Goal: Transaction & Acquisition: Purchase product/service

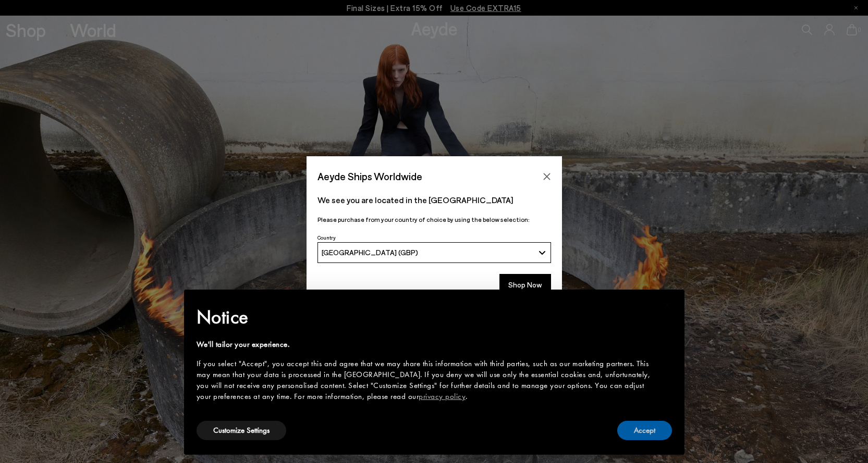
drag, startPoint x: 643, startPoint y: 429, endPoint x: 631, endPoint y: 412, distance: 20.9
click at [642, 428] on button "Accept" at bounding box center [644, 430] width 55 height 19
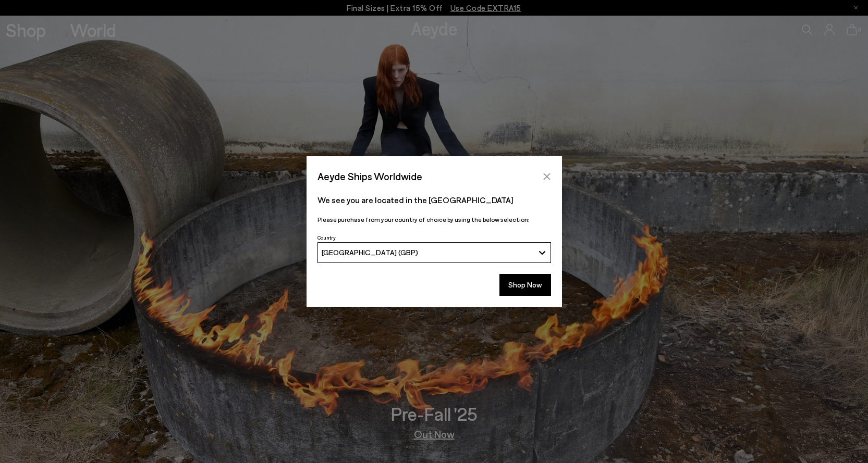
click at [546, 175] on icon "Close" at bounding box center [547, 177] width 8 height 8
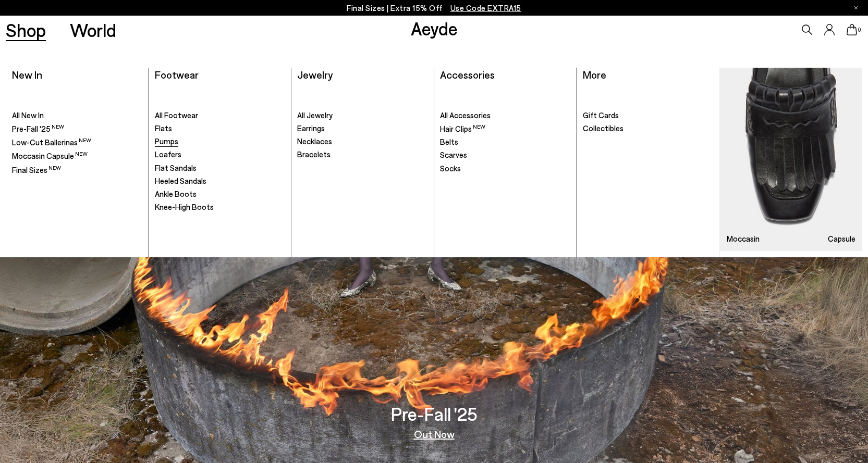
click at [167, 142] on span "Pumps" at bounding box center [166, 141] width 23 height 9
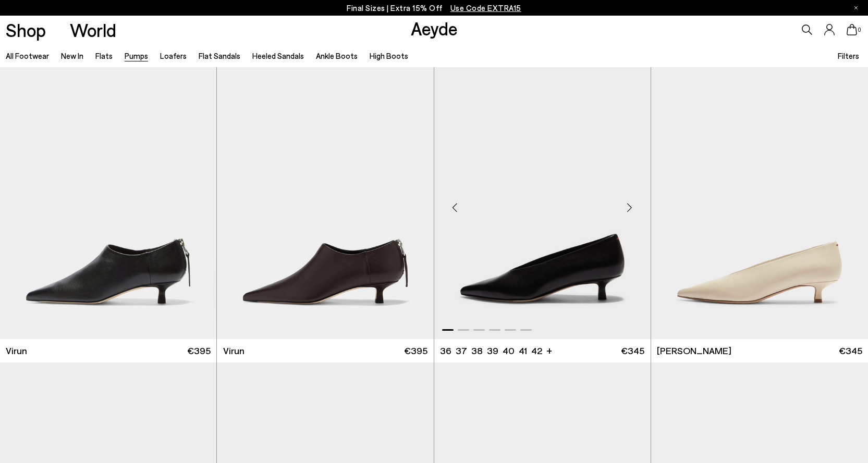
scroll to position [52, 0]
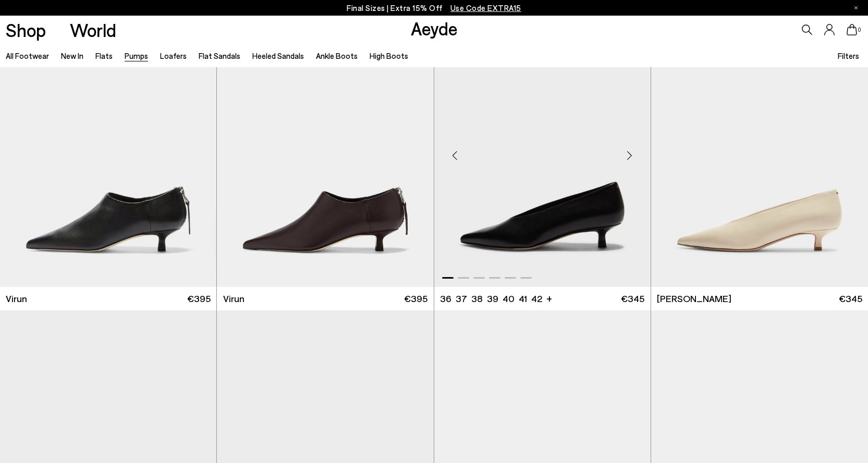
click at [580, 212] on img "1 / 6" at bounding box center [542, 151] width 216 height 272
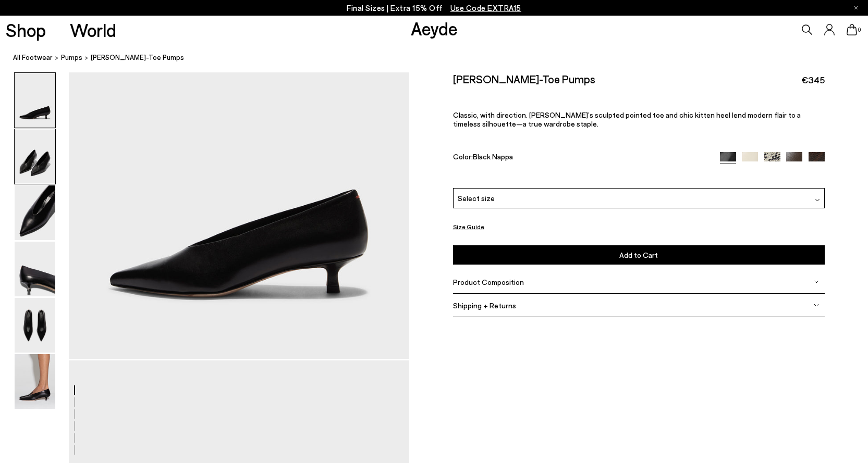
click at [17, 153] on img at bounding box center [35, 156] width 41 height 55
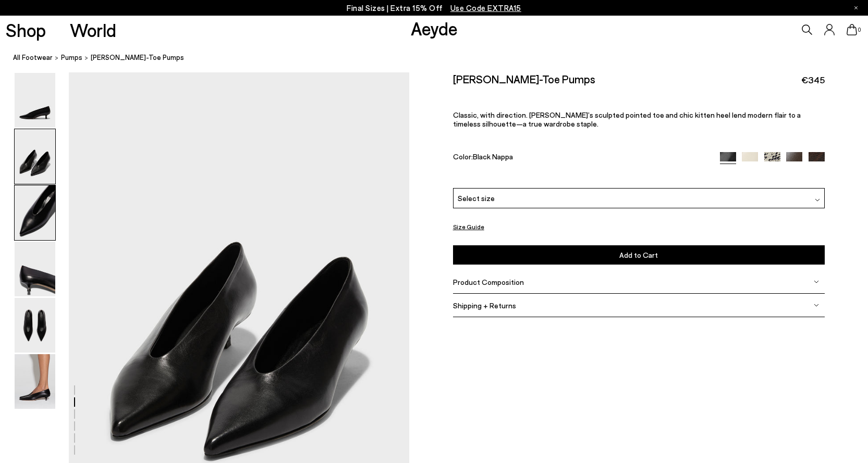
click at [33, 210] on img at bounding box center [35, 213] width 41 height 55
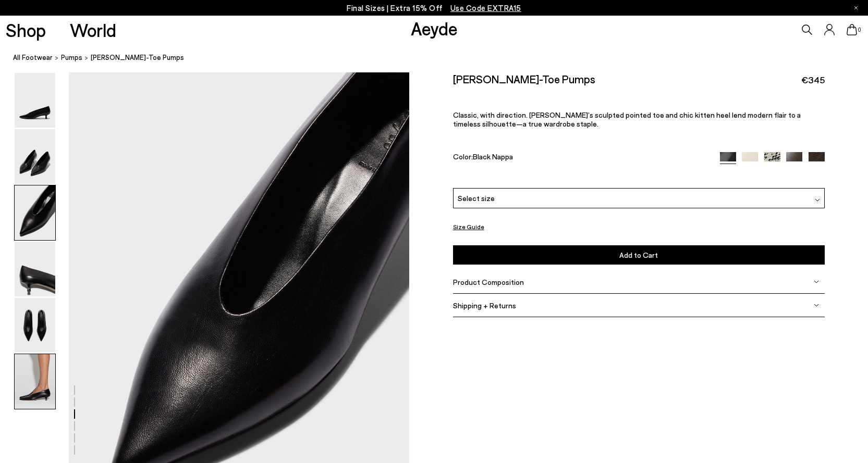
click at [25, 377] on img at bounding box center [35, 382] width 41 height 55
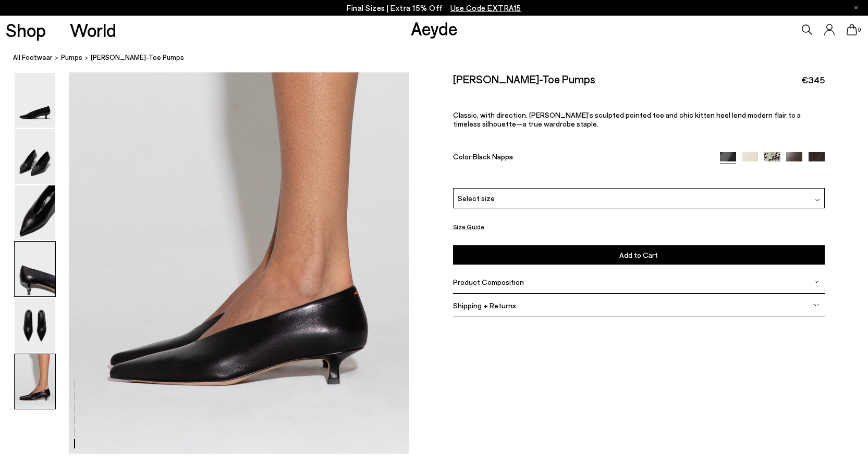
click at [44, 283] on img at bounding box center [35, 269] width 41 height 55
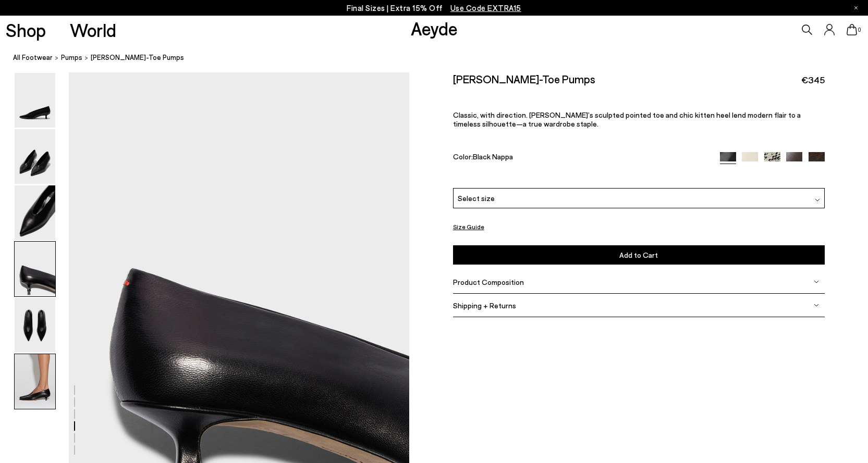
click at [41, 372] on img at bounding box center [35, 382] width 41 height 55
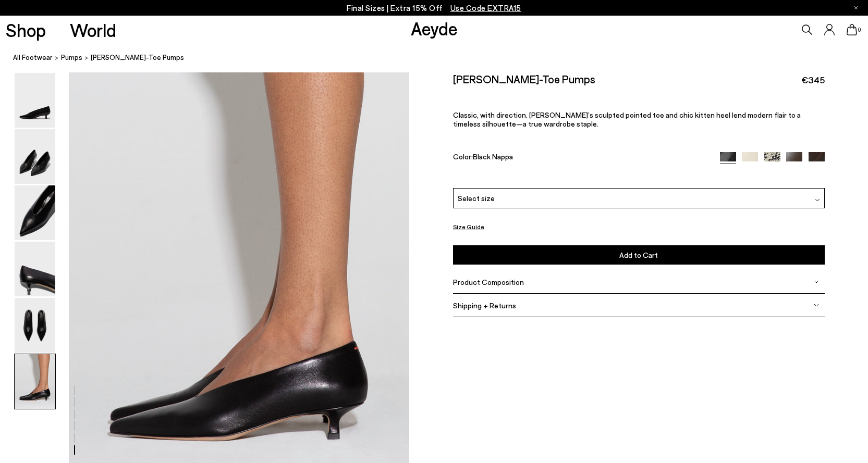
scroll to position [2288, 0]
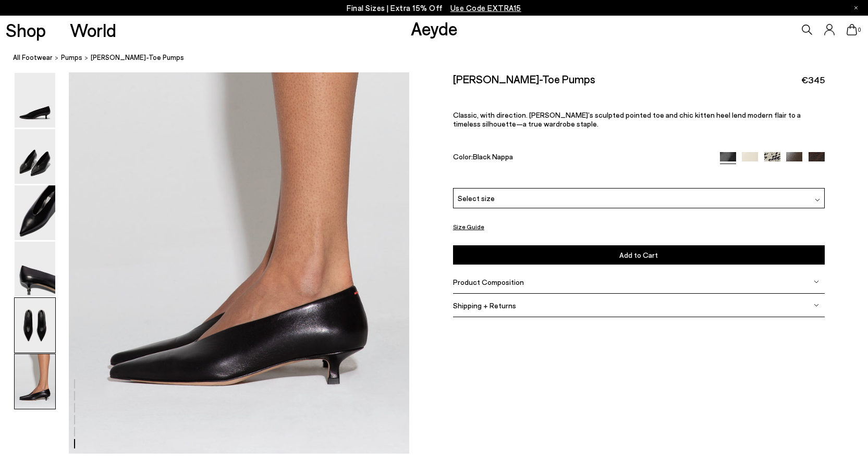
click at [38, 322] on img at bounding box center [35, 325] width 41 height 55
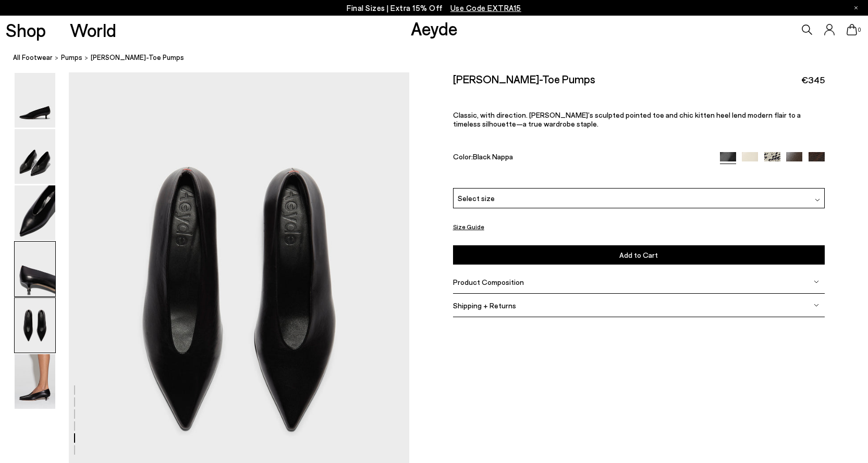
click at [38, 261] on img at bounding box center [35, 269] width 41 height 55
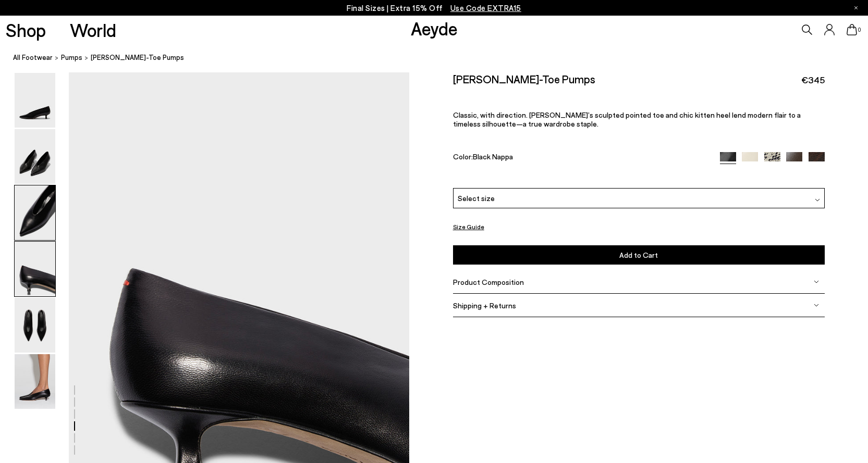
click at [40, 235] on img at bounding box center [35, 213] width 41 height 55
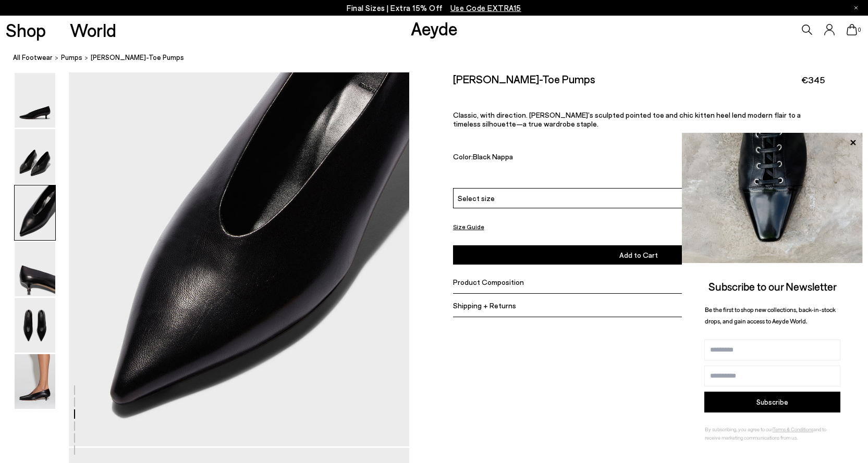
scroll to position [849, 0]
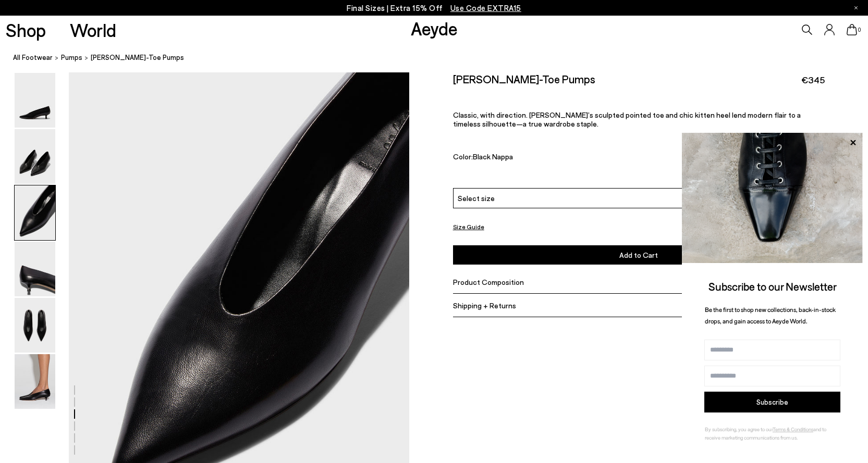
click at [44, 199] on img at bounding box center [35, 213] width 41 height 55
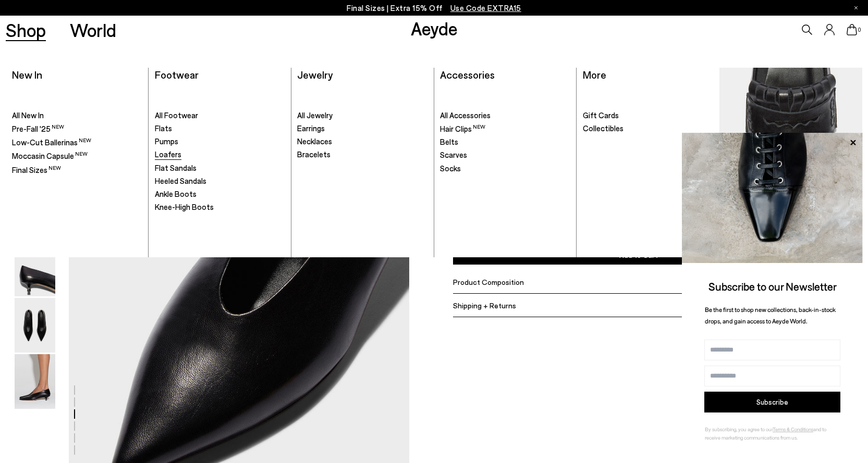
click at [170, 153] on span "Loafers" at bounding box center [168, 154] width 27 height 9
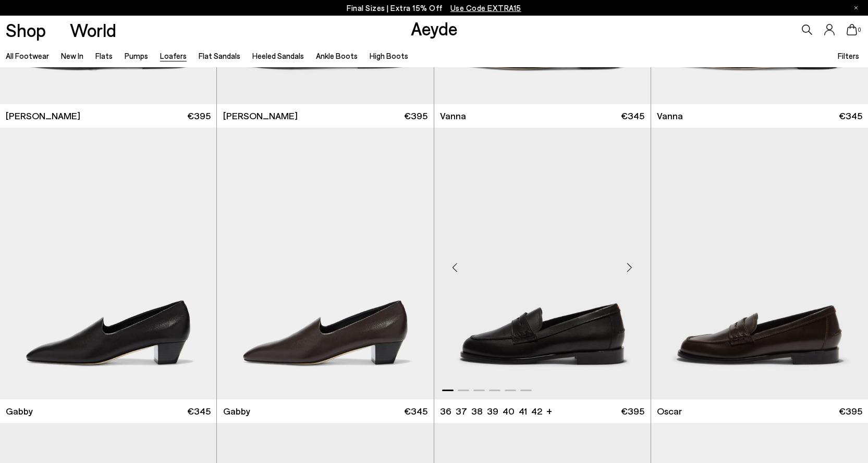
scroll to position [1355, 0]
